Goal: Book appointment/travel/reservation

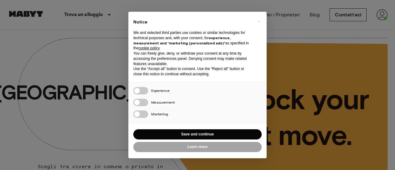
scroll to position [93, 0]
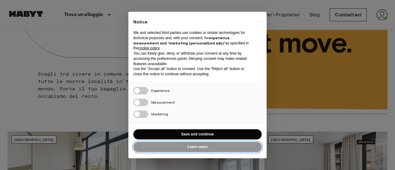
click at [177, 146] on button "Learn more" at bounding box center [197, 147] width 128 height 10
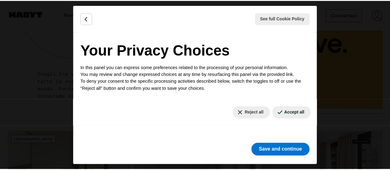
scroll to position [0, 0]
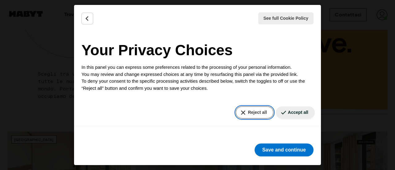
click at [265, 111] on button "Reject all" at bounding box center [254, 112] width 37 height 12
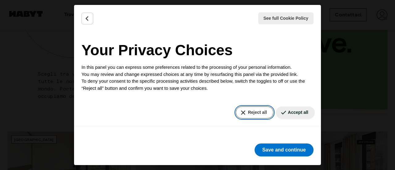
click at [246, 108] on button "Reject all" at bounding box center [254, 112] width 37 height 12
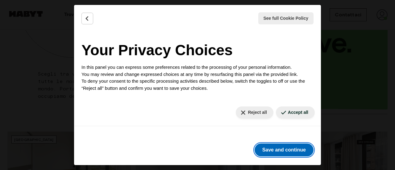
click at [260, 152] on button "Save and continue" at bounding box center [284, 150] width 59 height 13
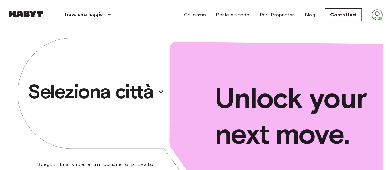
click at [140, 93] on p "Seleziona città" at bounding box center [91, 91] width 126 height 25
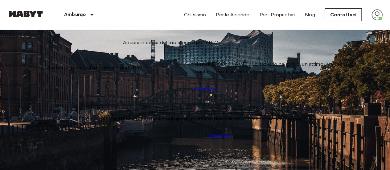
scroll to position [31, 0]
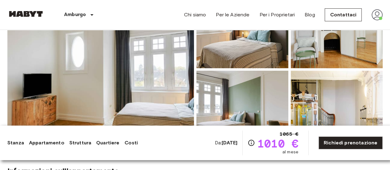
scroll to position [123, 0]
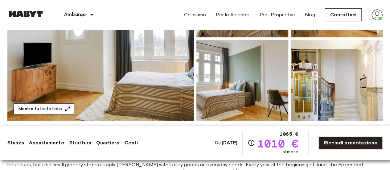
click at [55, 107] on button "Mostra tutte le foto" at bounding box center [44, 108] width 61 height 11
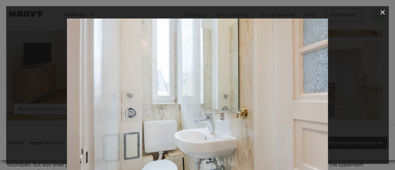
drag, startPoint x: 383, startPoint y: 12, endPoint x: 386, endPoint y: 27, distance: 15.4
click at [383, 12] on icon "button" at bounding box center [383, 12] width 4 height 4
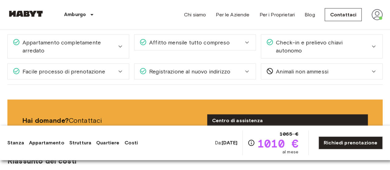
scroll to position [556, 0]
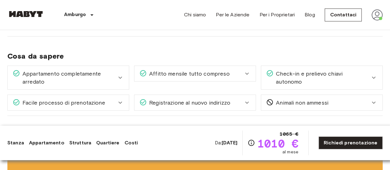
click at [119, 75] on icon at bounding box center [120, 77] width 7 height 7
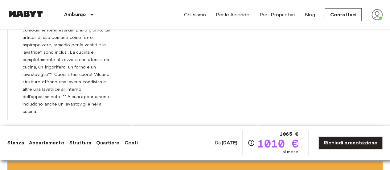
scroll to position [679, 0]
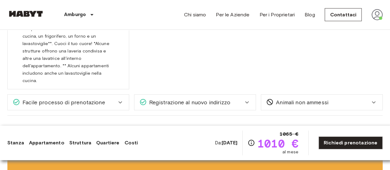
click at [119, 99] on icon at bounding box center [120, 102] width 7 height 7
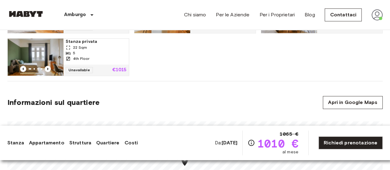
scroll to position [309, 0]
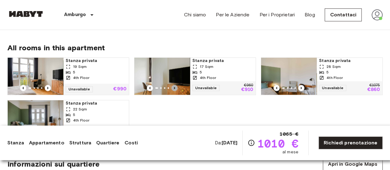
click at [175, 88] on icon "Previous image" at bounding box center [175, 88] width 6 height 6
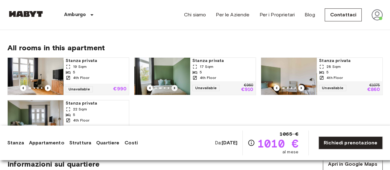
click at [175, 88] on icon "Previous image" at bounding box center [175, 88] width 6 height 6
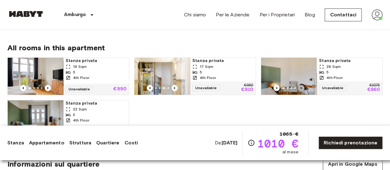
click at [300, 86] on icon "Previous image" at bounding box center [301, 88] width 6 height 6
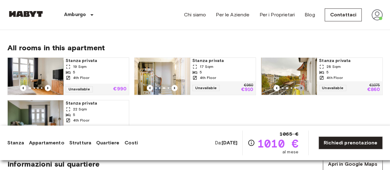
click at [300, 87] on icon "Previous image" at bounding box center [301, 88] width 6 height 6
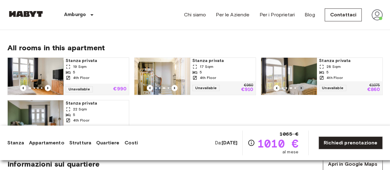
click at [300, 87] on icon "Previous image" at bounding box center [301, 88] width 6 height 6
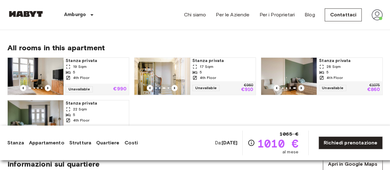
click at [300, 87] on icon "Previous image" at bounding box center [301, 88] width 6 height 6
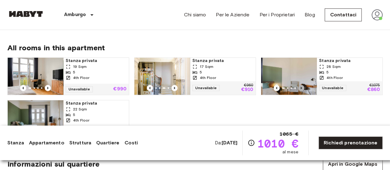
click at [300, 87] on icon "Previous image" at bounding box center [301, 88] width 6 height 6
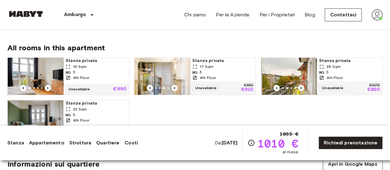
click at [300, 88] on icon "Previous image" at bounding box center [301, 88] width 6 height 6
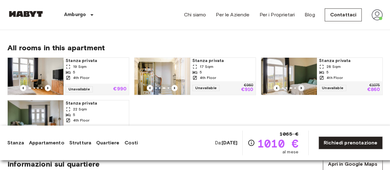
click at [300, 88] on icon "Previous image" at bounding box center [301, 88] width 6 height 6
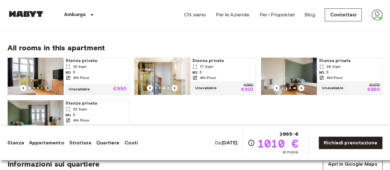
click at [47, 87] on icon "Previous image" at bounding box center [48, 88] width 6 height 6
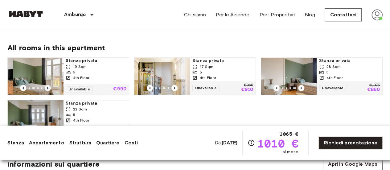
click at [47, 87] on icon "Previous image" at bounding box center [48, 88] width 6 height 6
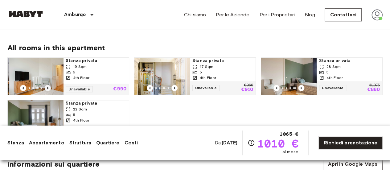
click at [47, 87] on icon "Previous image" at bounding box center [48, 88] width 6 height 6
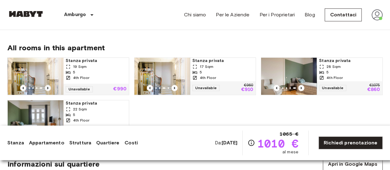
click at [48, 86] on icon "Previous image" at bounding box center [48, 88] width 6 height 6
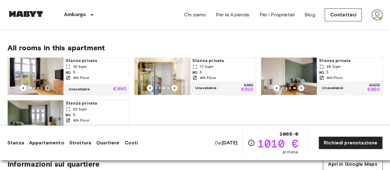
click at [48, 86] on icon "Previous image" at bounding box center [48, 88] width 6 height 6
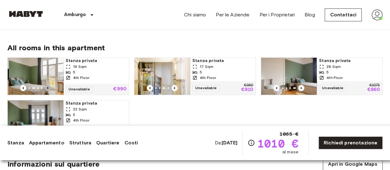
click at [48, 86] on icon "Previous image" at bounding box center [48, 88] width 6 height 6
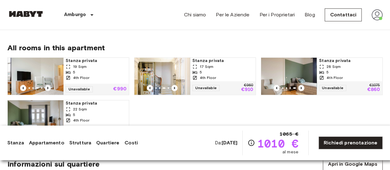
click at [48, 86] on icon "Previous image" at bounding box center [48, 88] width 6 height 6
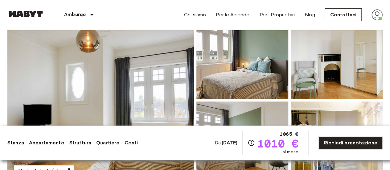
scroll to position [0, 0]
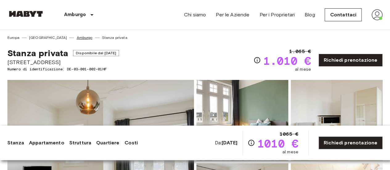
click at [77, 39] on link "Amburgo" at bounding box center [85, 38] width 16 height 6
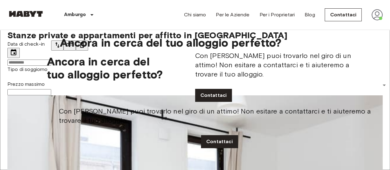
click at [26, 63] on input "Data di check-in" at bounding box center [29, 63] width 44 height 6
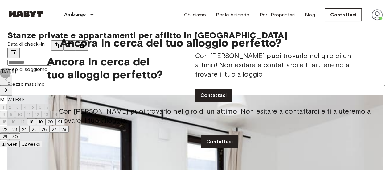
click at [10, 86] on icon "Next month" at bounding box center [5, 89] width 7 height 7
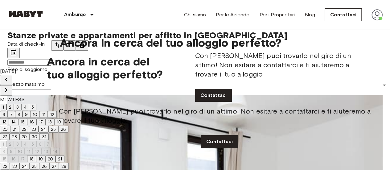
click at [10, 86] on icon "Next month" at bounding box center [5, 89] width 7 height 7
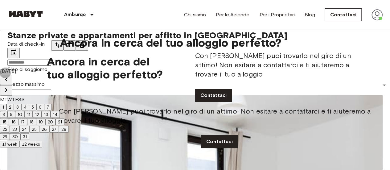
click at [10, 86] on icon "Next month" at bounding box center [5, 89] width 7 height 7
click at [6, 104] on button "1" at bounding box center [3, 107] width 6 height 7
type input "**********"
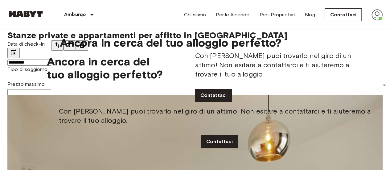
scroll to position [31, 0]
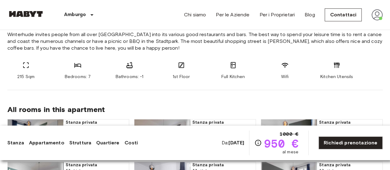
scroll to position [432, 0]
